Goal: Task Accomplishment & Management: Manage account settings

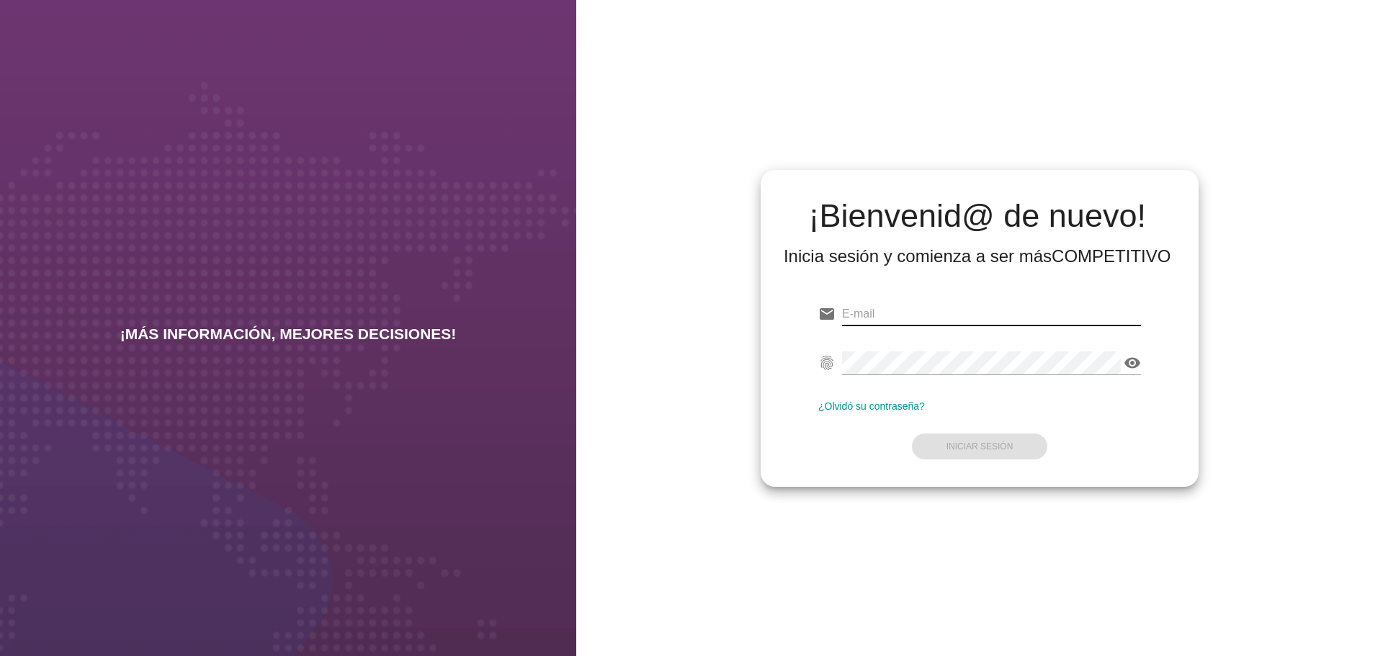
click at [945, 303] on input "email" at bounding box center [991, 314] width 299 height 23
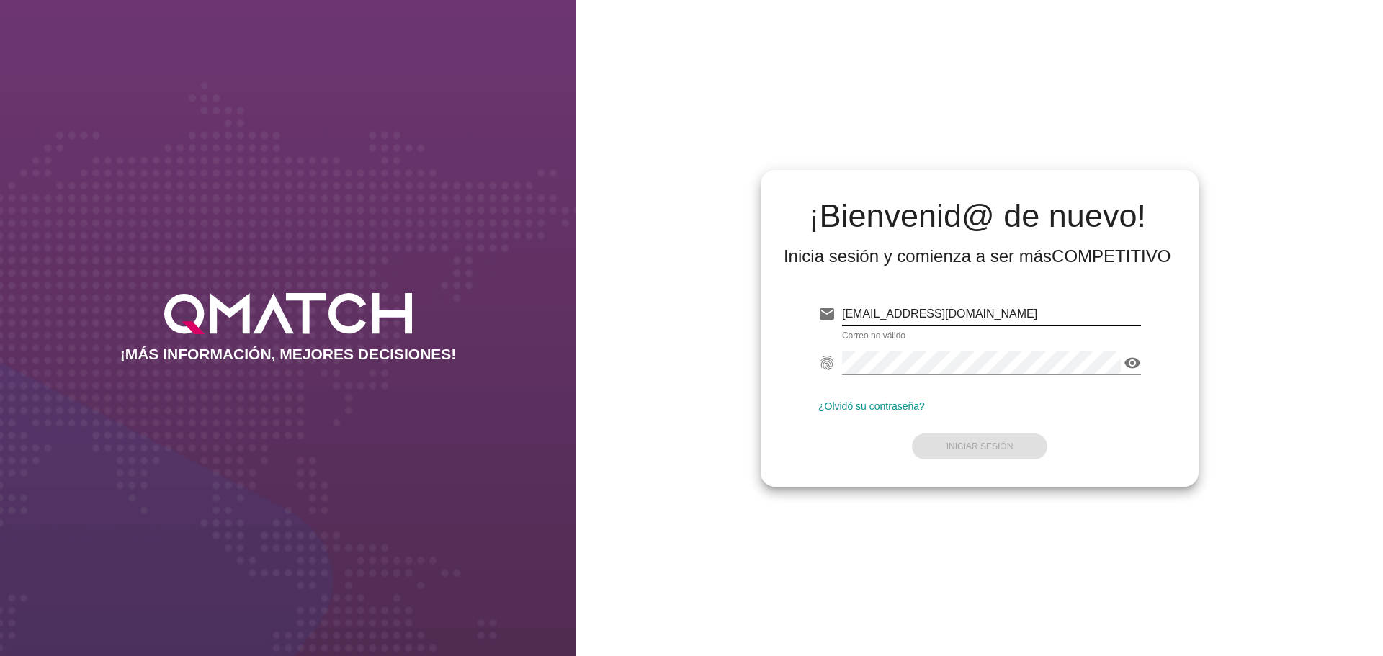
type input "[EMAIL_ADDRESS][DOMAIN_NAME]"
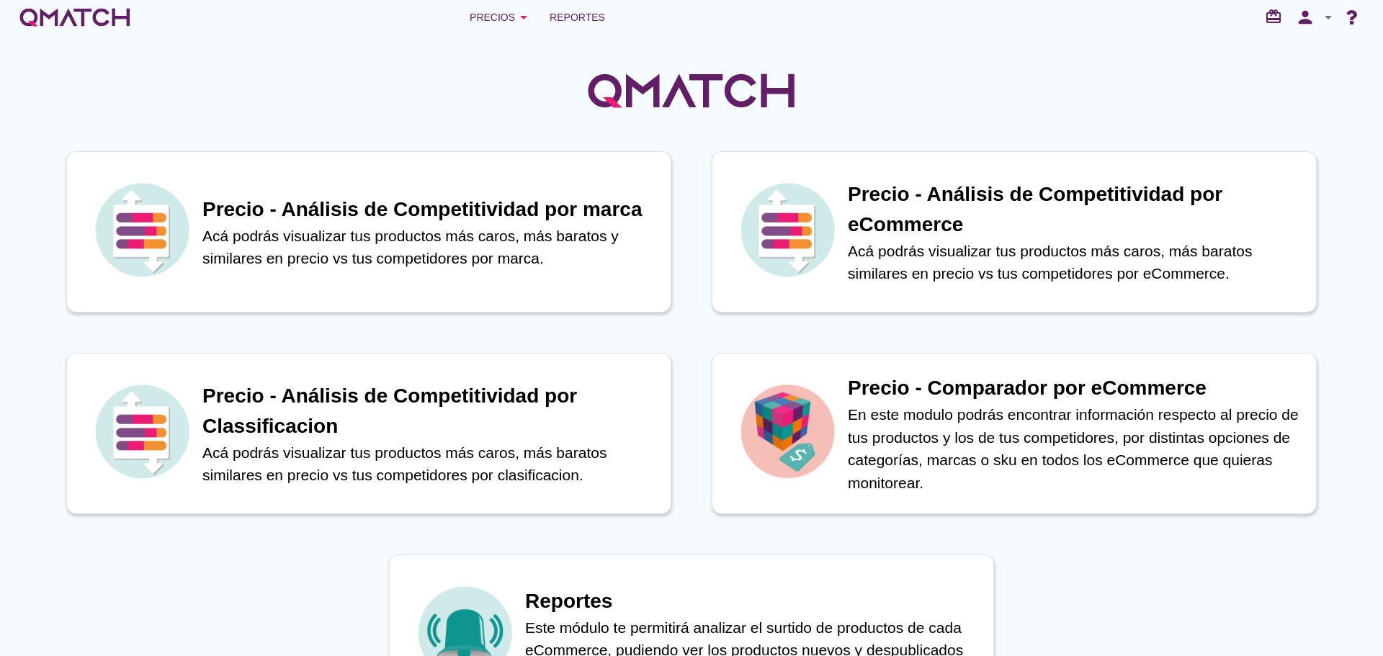
click at [1328, 17] on icon "arrow_drop_down" at bounding box center [1328, 17] width 17 height 17
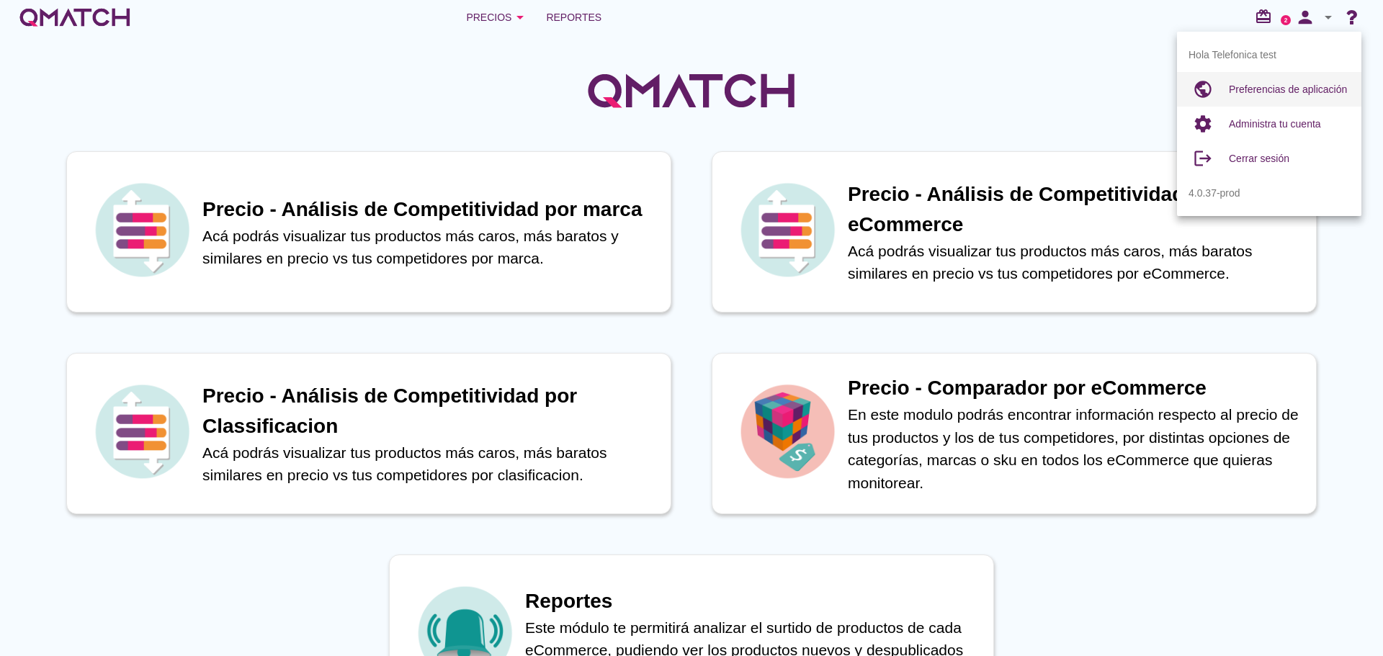
click at [1278, 90] on span "Preferencias de aplicación" at bounding box center [1288, 90] width 118 height 12
radio input "true"
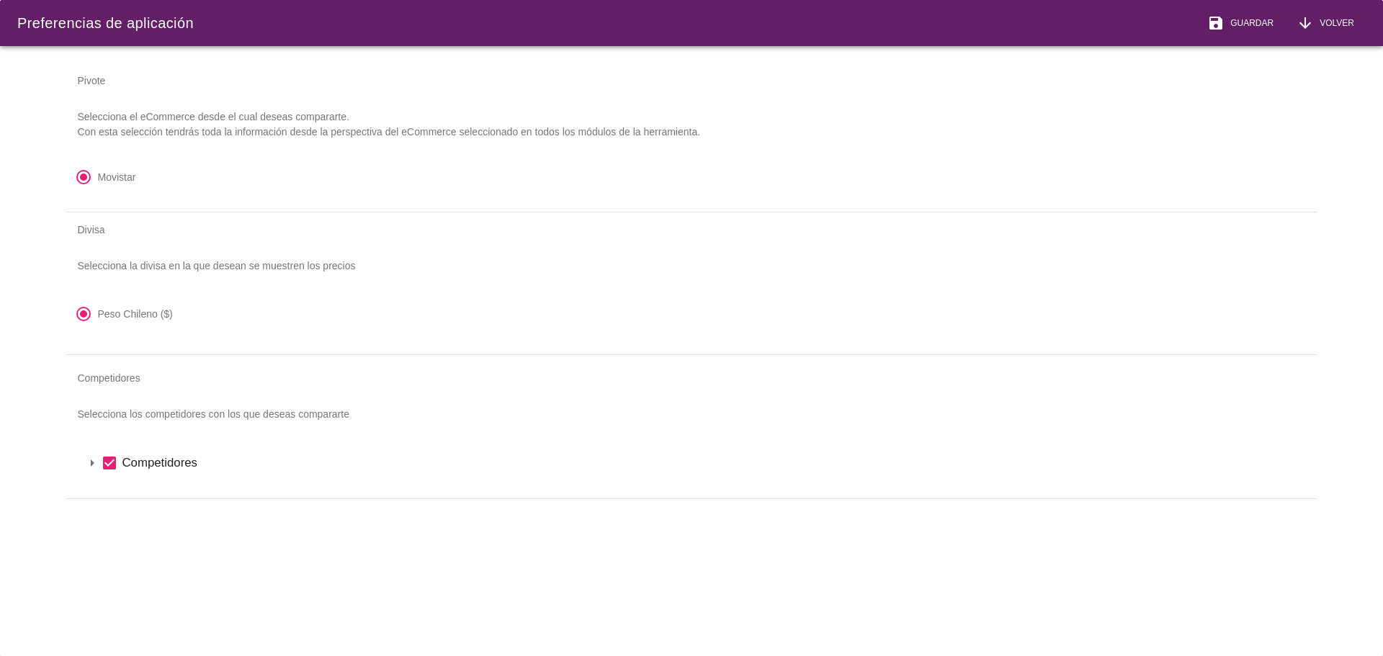
click at [90, 463] on icon "arrow_drop_down" at bounding box center [92, 463] width 17 height 17
click at [104, 485] on icon "arrow_drop_down" at bounding box center [110, 487] width 17 height 17
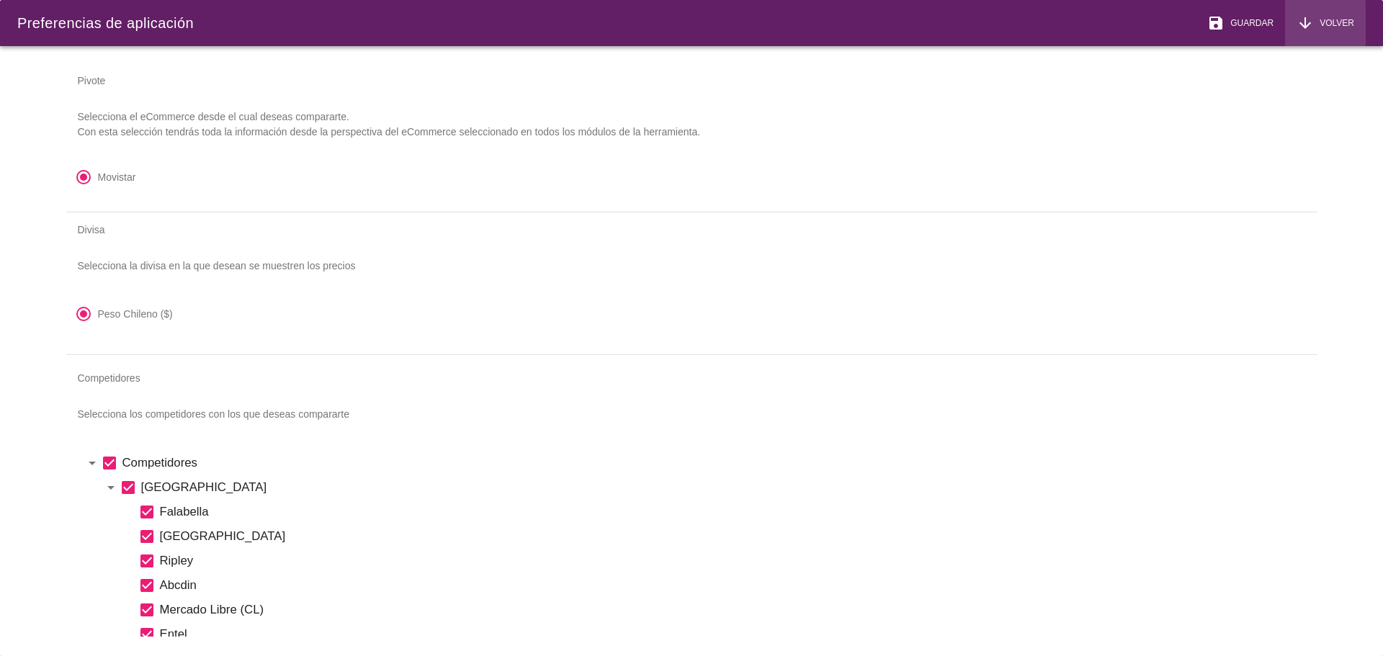
click at [1325, 21] on span "Volver" at bounding box center [1334, 23] width 40 height 13
